Goal: Transaction & Acquisition: Book appointment/travel/reservation

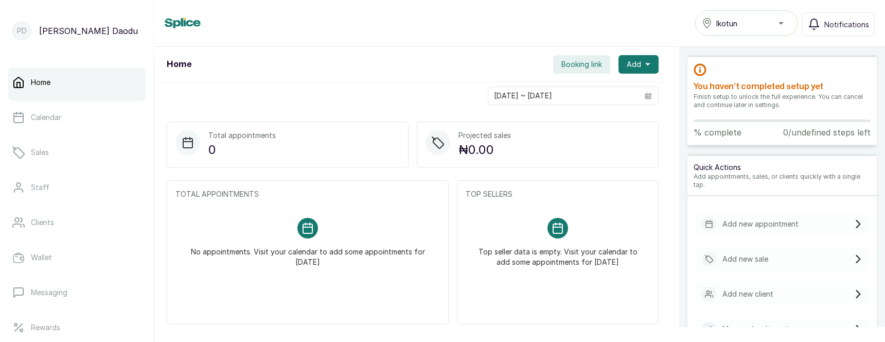
click at [602, 64] on button "Booking link" at bounding box center [581, 64] width 57 height 19
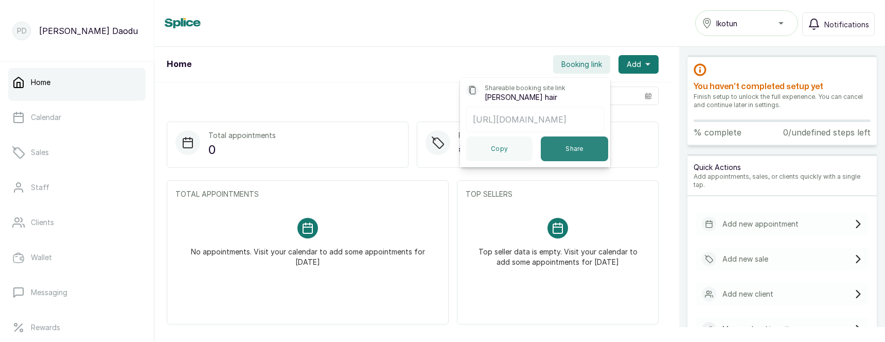
click at [564, 150] on button "Share" at bounding box center [574, 148] width 67 height 25
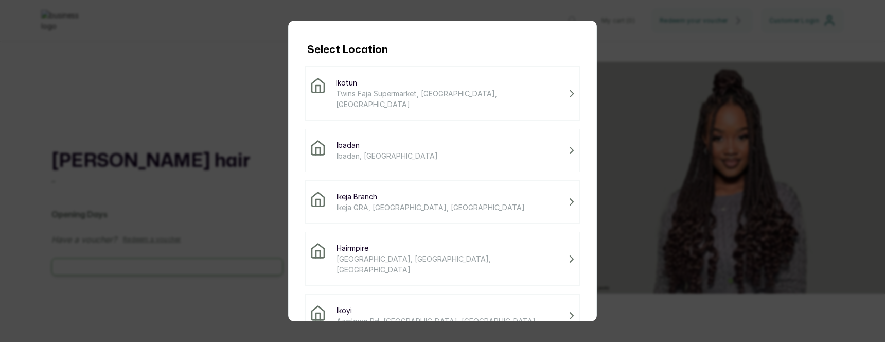
click at [464, 139] on div "Ibadan Ibadan, Nigeria" at bounding box center [442, 150] width 265 height 22
click at [630, 32] on div "Select Location Ikotun Twins Faja Supermarket, Ikotun - Idimu Road, Lagos, Nige…" at bounding box center [442, 171] width 885 height 342
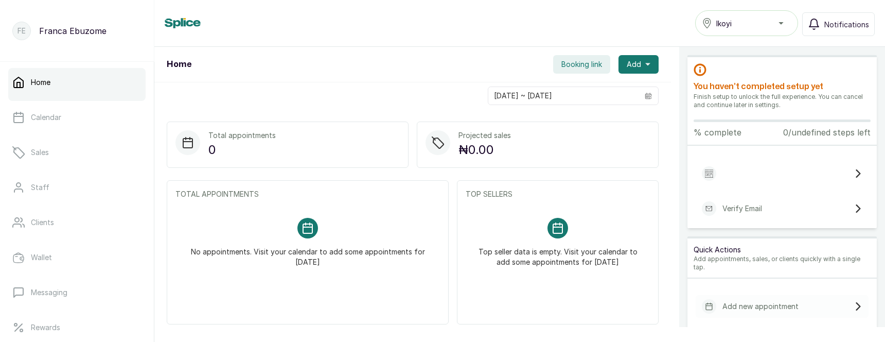
click at [572, 55] on div "Home Booking link Add" at bounding box center [412, 65] width 517 height 36
click at [570, 60] on span "Booking link" at bounding box center [581, 64] width 41 height 10
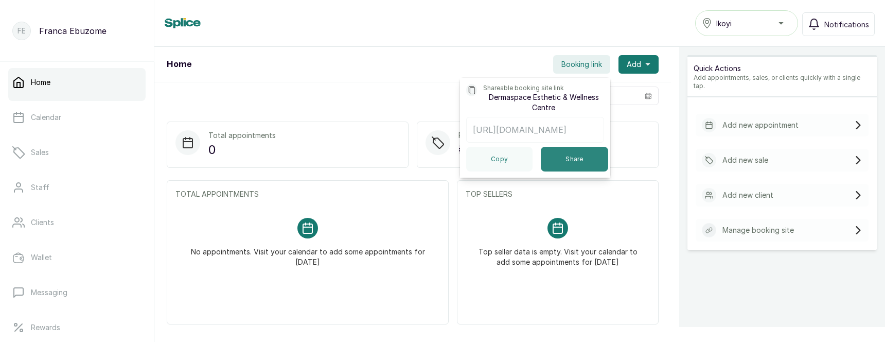
click at [561, 155] on button "Share" at bounding box center [574, 159] width 67 height 25
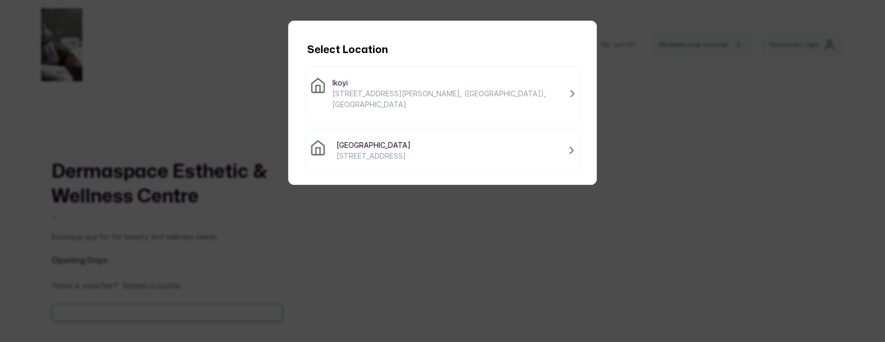
click at [543, 93] on span "9 Agbeke Rotinwa Close, (Beside Elon House Hotel), Dolphin Extension Estate" at bounding box center [448, 99] width 233 height 22
